Goal: Navigation & Orientation: Find specific page/section

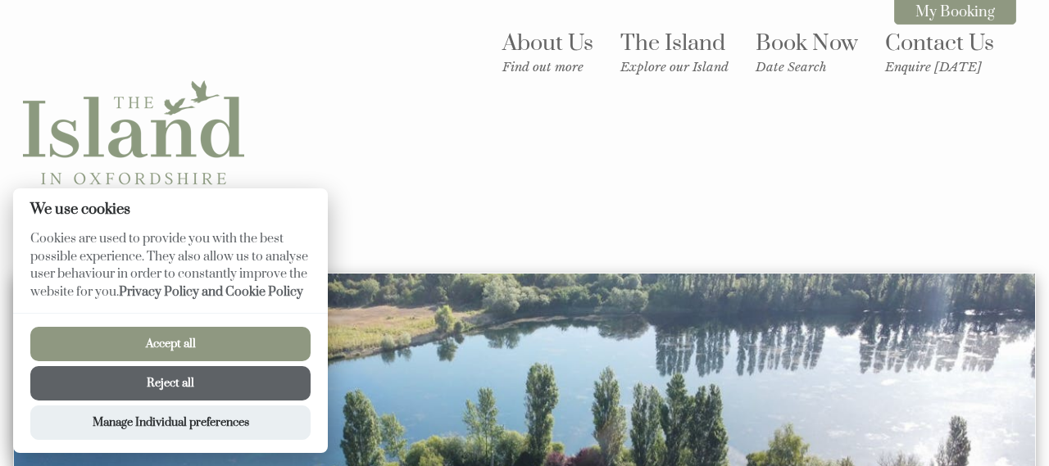
click at [180, 387] on button "Reject all" at bounding box center [170, 383] width 280 height 34
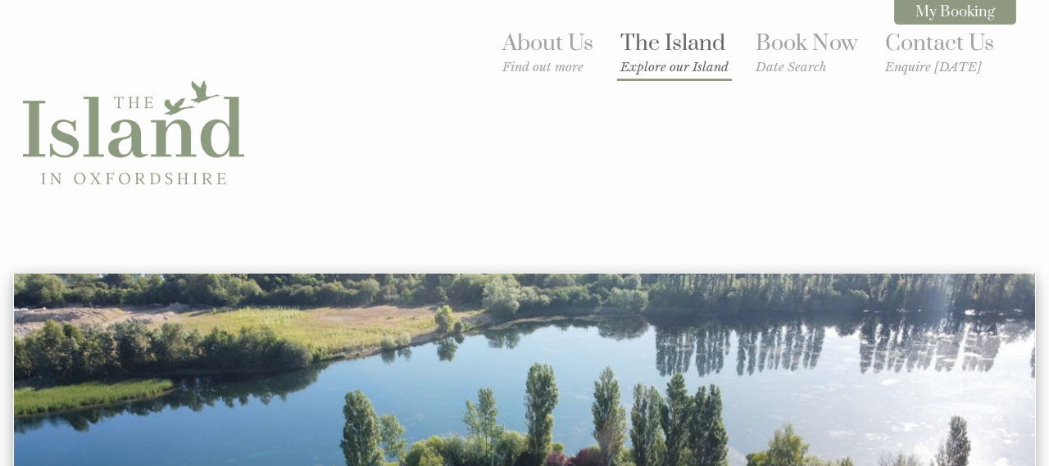
click at [654, 68] on small "Explore our Island" at bounding box center [675, 67] width 108 height 16
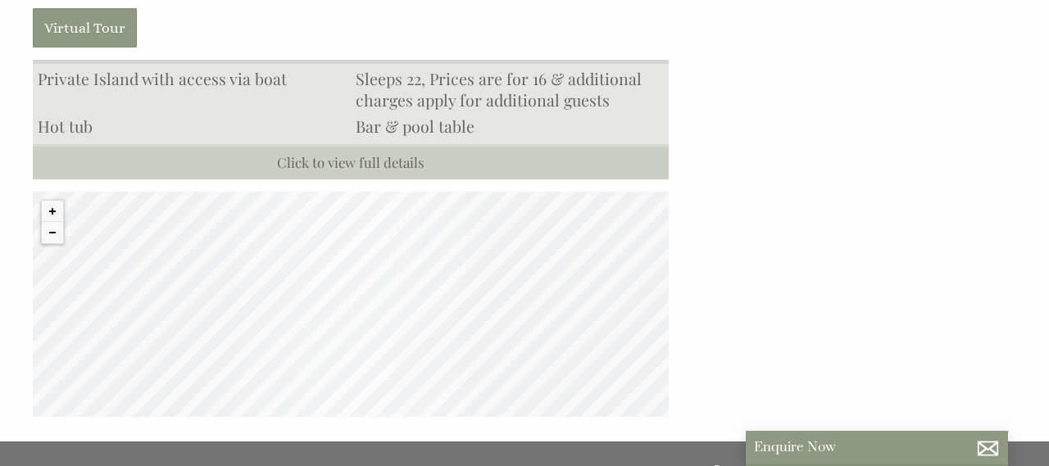
scroll to position [1448, 0]
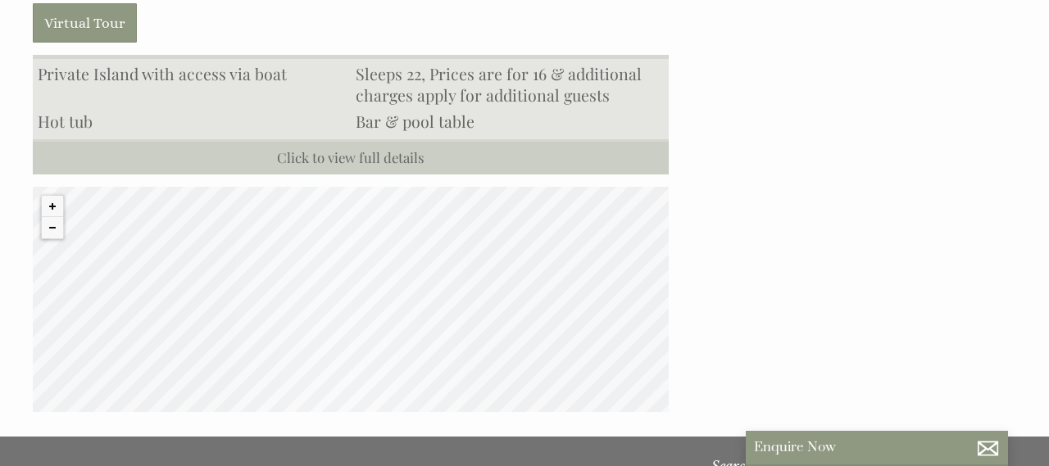
click at [302, 211] on div "© MapTiler © OpenStreetMap contributors" at bounding box center [351, 299] width 636 height 225
click at [53, 196] on button "Zoom in" at bounding box center [52, 206] width 21 height 21
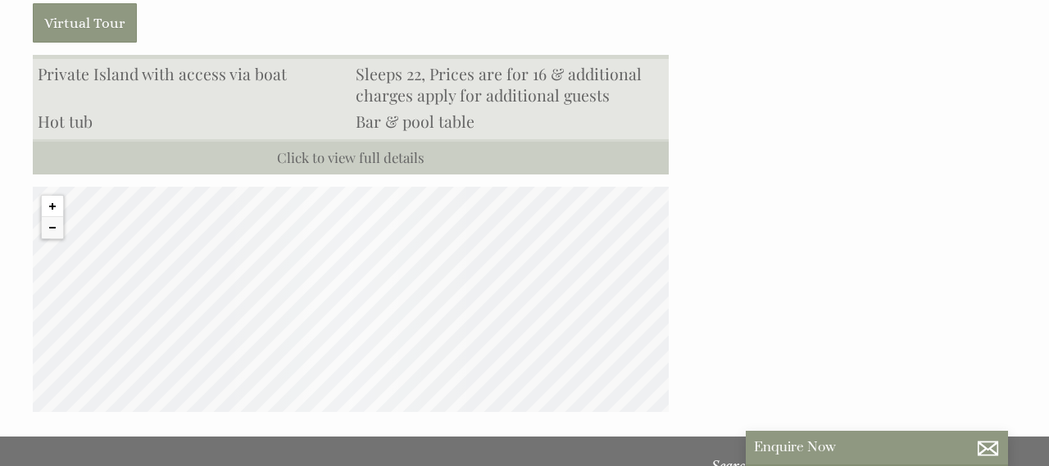
click at [53, 196] on button "Zoom in" at bounding box center [52, 206] width 21 height 21
click at [49, 217] on button "Zoom out" at bounding box center [52, 227] width 21 height 21
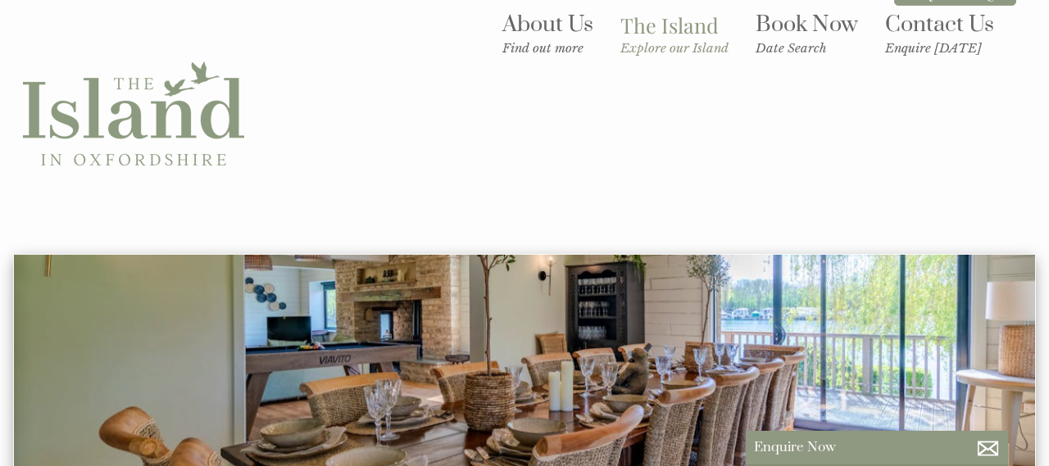
scroll to position [0, 0]
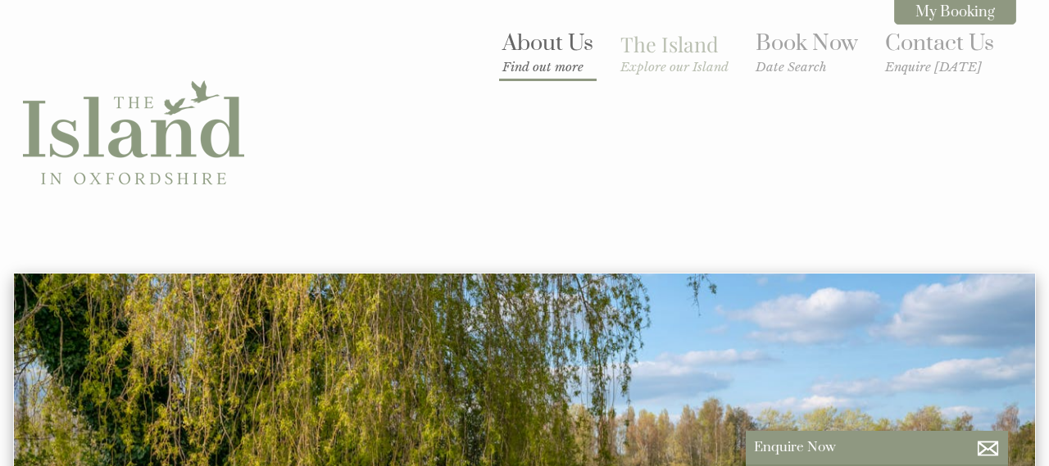
click at [538, 51] on link "About Us Find out more" at bounding box center [548, 52] width 91 height 45
